Goal: Task Accomplishment & Management: Manage account settings

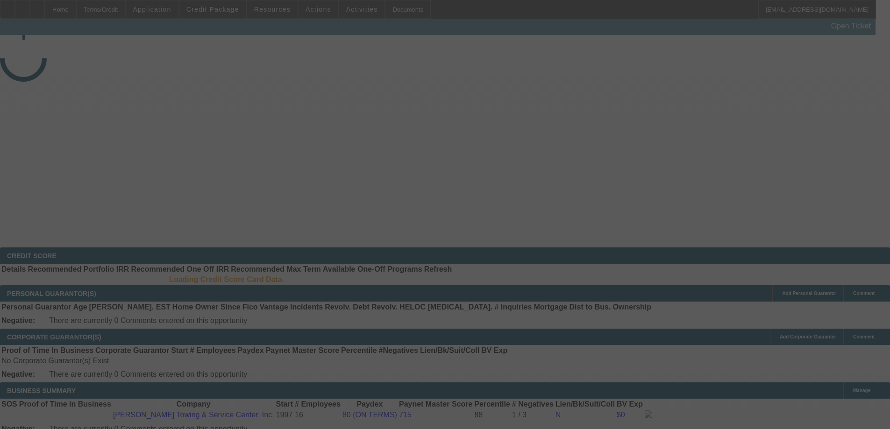
select select "3"
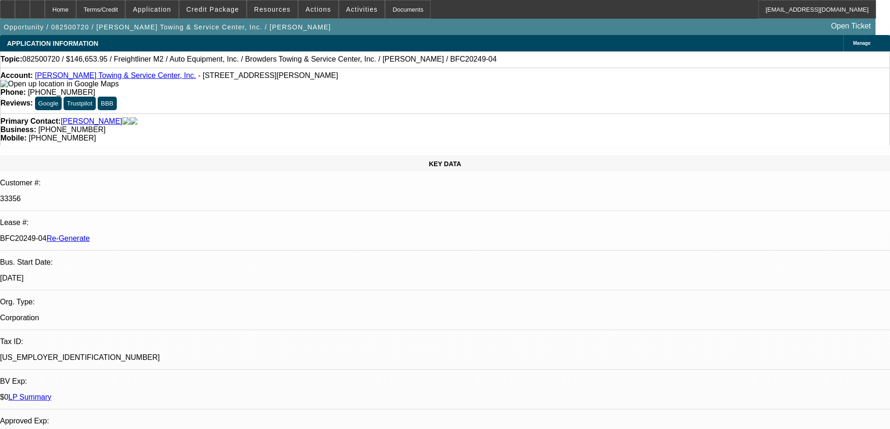
select select "0"
select select "2"
select select "0"
select select "6"
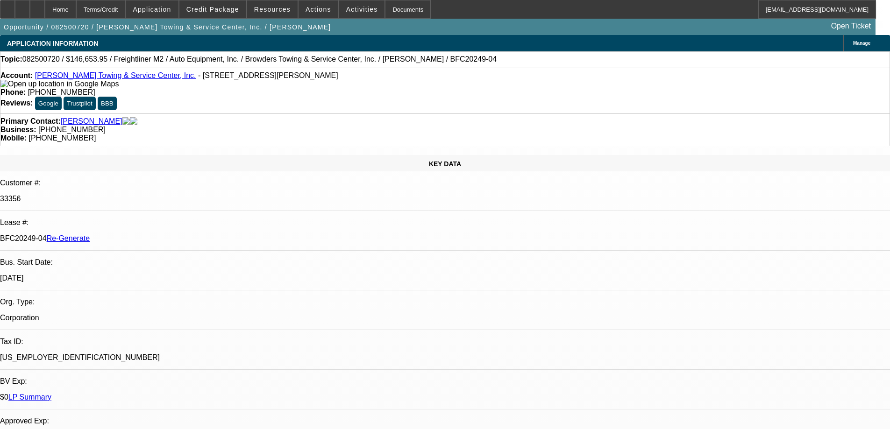
click at [262, 10] on span "Resources" at bounding box center [272, 9] width 36 height 7
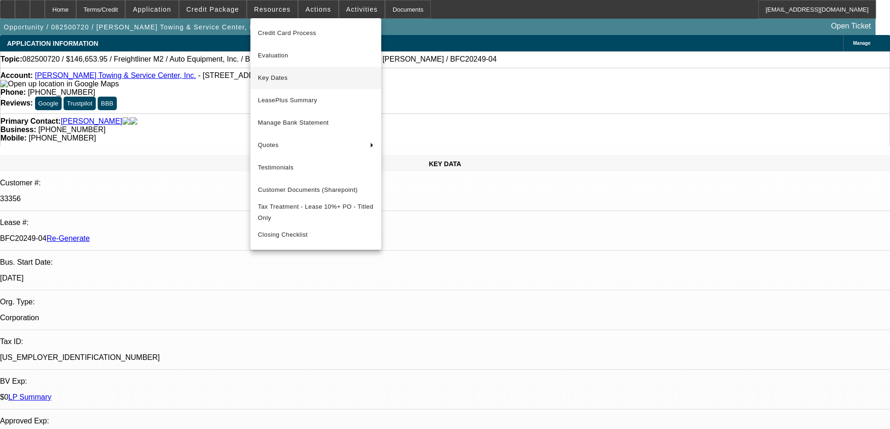
click at [276, 80] on span "Key Dates" at bounding box center [316, 77] width 116 height 11
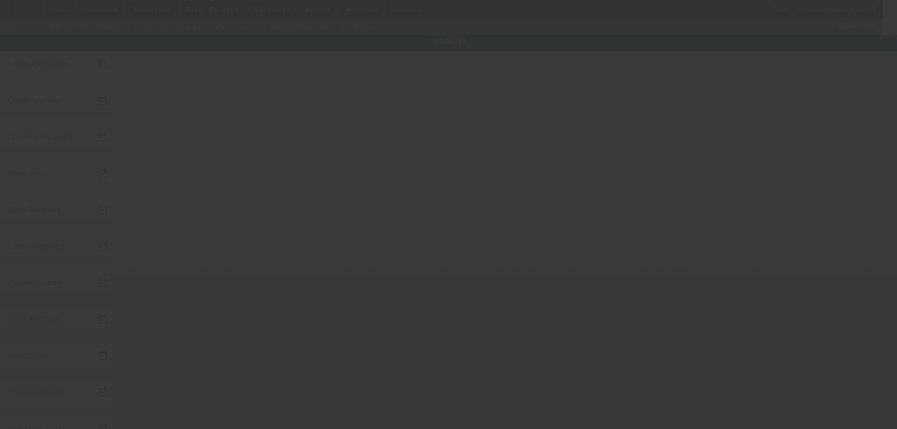
type input "[DATE]"
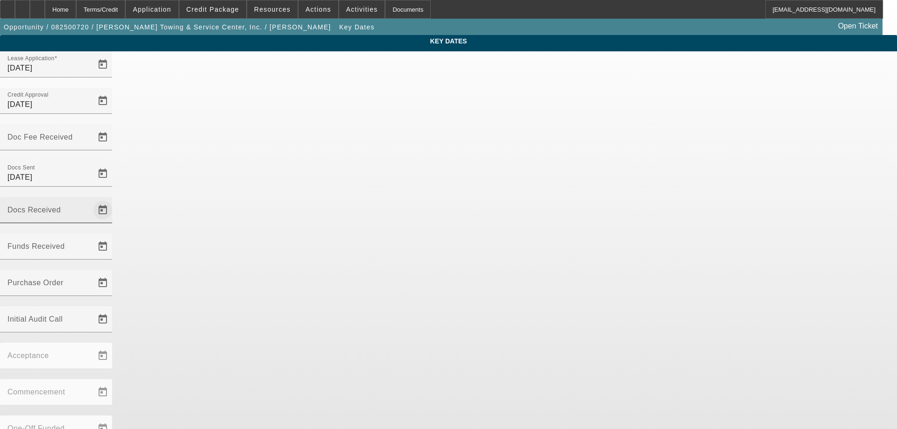
click at [114, 199] on span "Open calendar" at bounding box center [103, 210] width 22 height 22
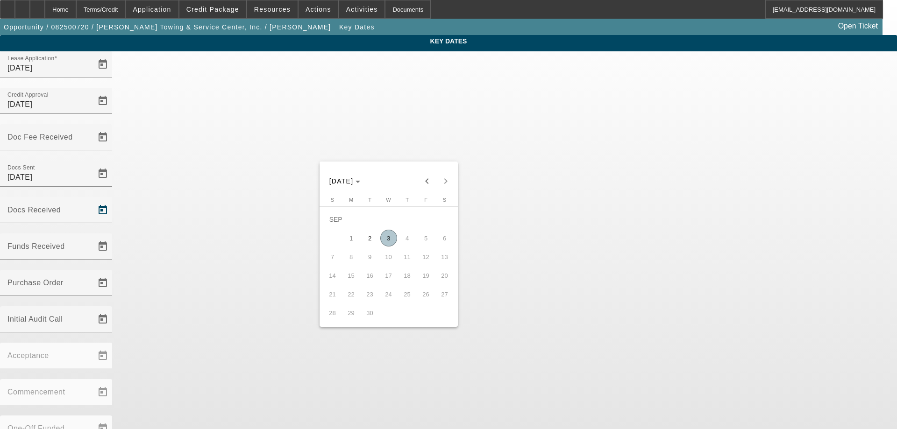
click at [395, 239] on span "3" at bounding box center [388, 238] width 17 height 17
type input "[DATE]"
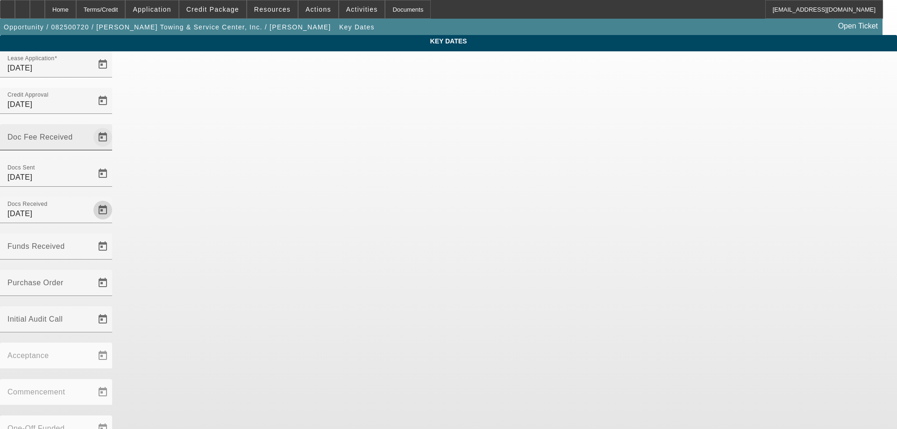
click at [114, 126] on span "Open calendar" at bounding box center [103, 137] width 22 height 22
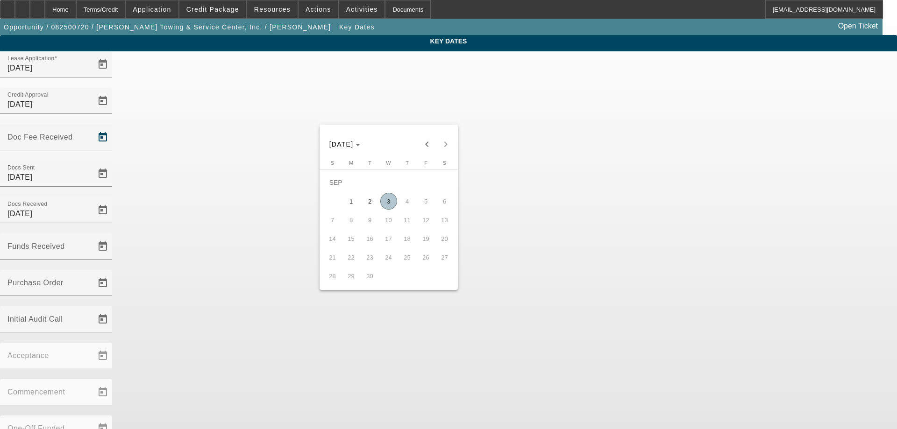
click at [402, 201] on span "4" at bounding box center [407, 201] width 17 height 17
click at [397, 205] on span "3" at bounding box center [388, 201] width 17 height 17
type input "[DATE]"
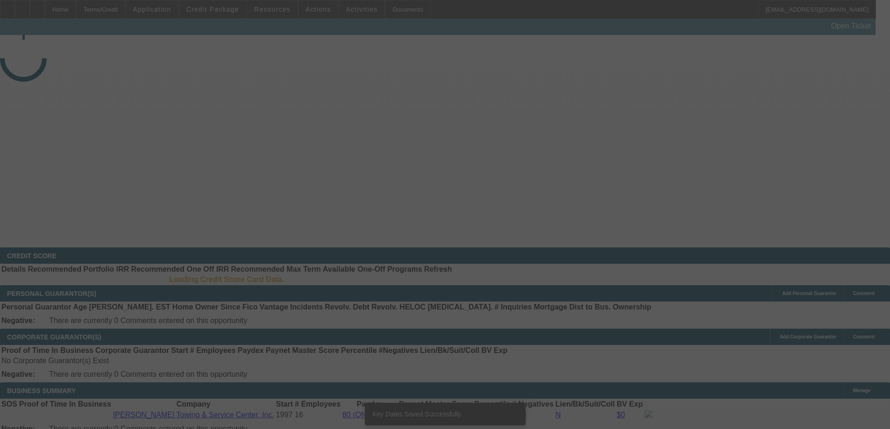
select select "3"
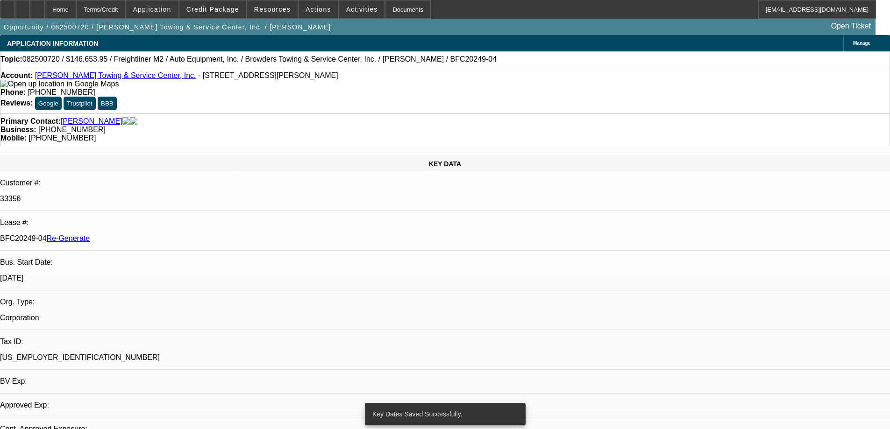
select select "0"
select select "2"
select select "0"
select select "6"
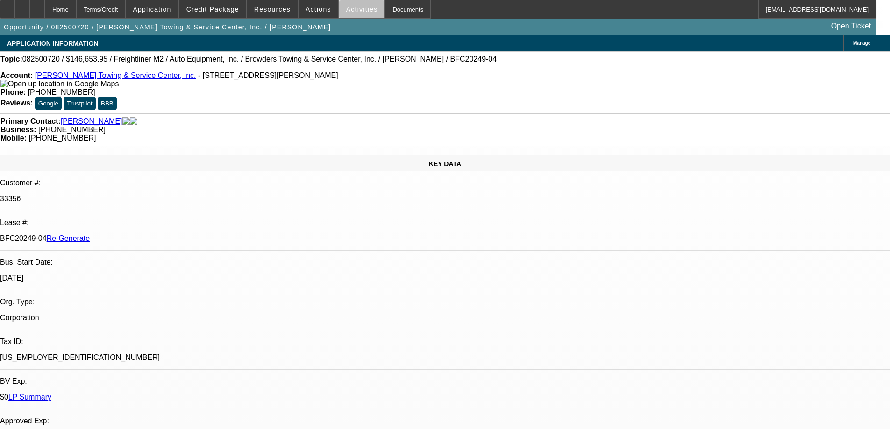
click at [361, 14] on span at bounding box center [362, 9] width 46 height 22
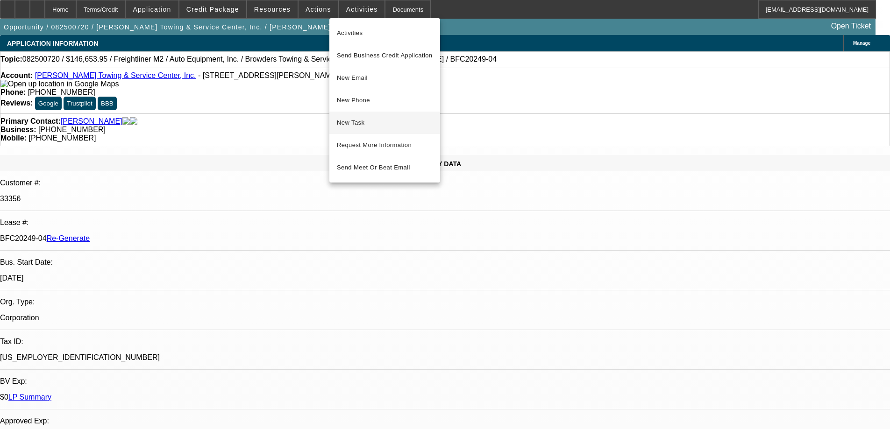
click at [368, 118] on span "New Task" at bounding box center [385, 122] width 96 height 11
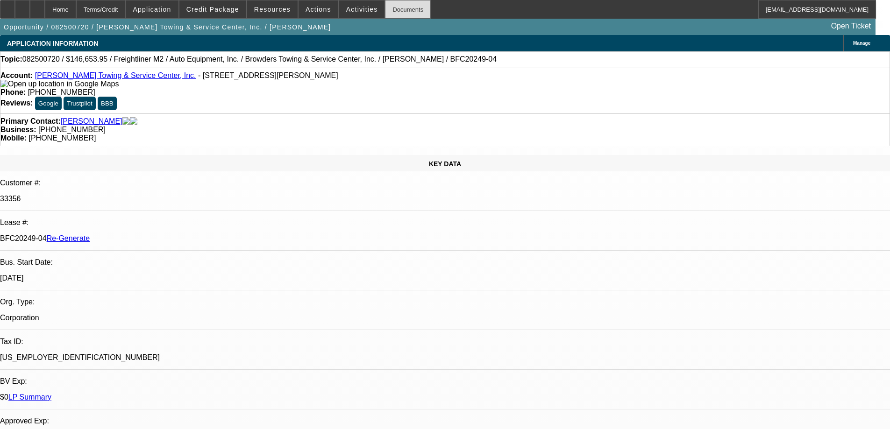
click at [405, 11] on div "Documents" at bounding box center [408, 9] width 46 height 19
